Goal: Task Accomplishment & Management: Use online tool/utility

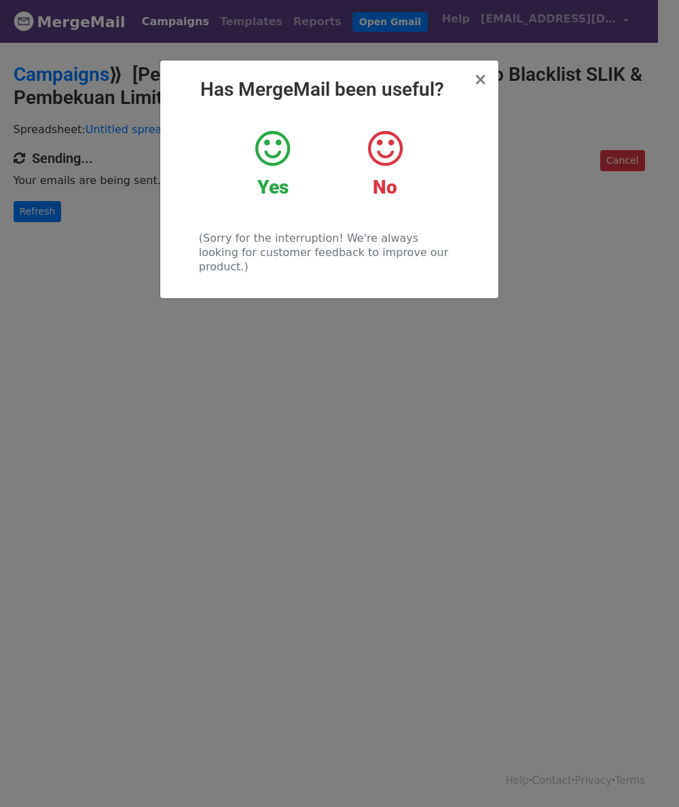
click at [408, 108] on div "× Has MergeMail been useful? Yes No (Sorry for the interruption! We're always l…" at bounding box center [329, 179] width 338 height 238
click at [481, 86] on span "×" at bounding box center [480, 79] width 14 height 19
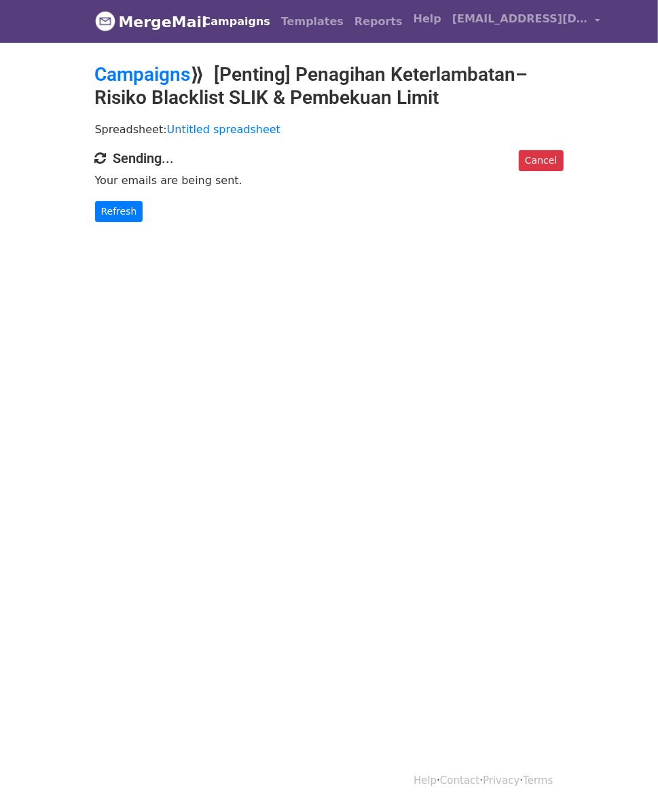
click at [41, 241] on body "MergeMail Campaigns Templates Reports Open Gmail Daily emails left: 50 Help [EM…" at bounding box center [329, 138] width 658 height 276
click at [44, 224] on body "MergeMail Campaigns Templates Reports Open Gmail Daily emails left: 50 Help [EM…" at bounding box center [329, 138] width 658 height 276
click at [95, 215] on link "Refresh" at bounding box center [119, 211] width 48 height 21
